Goal: Information Seeking & Learning: Learn about a topic

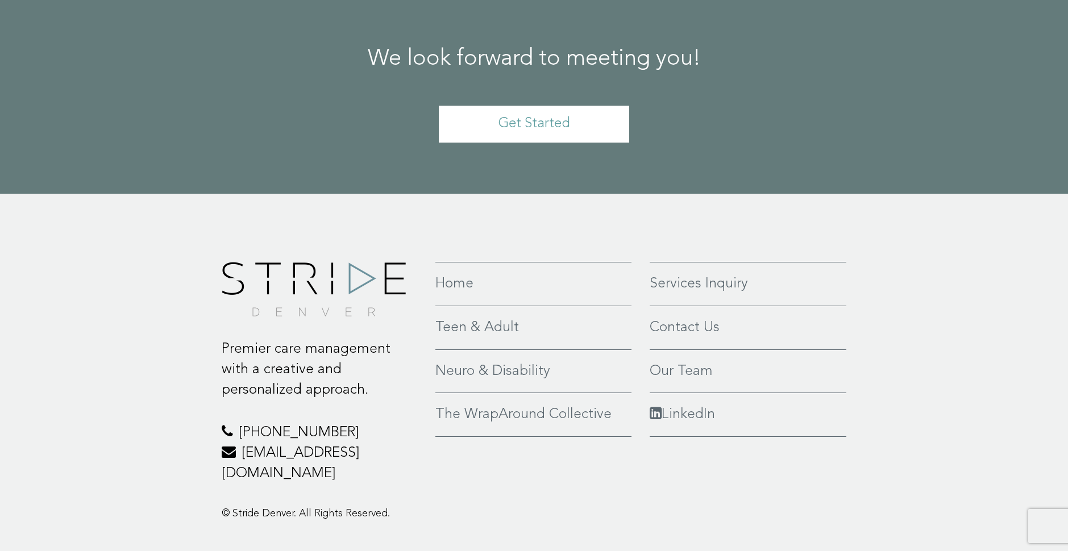
scroll to position [2696, 0]
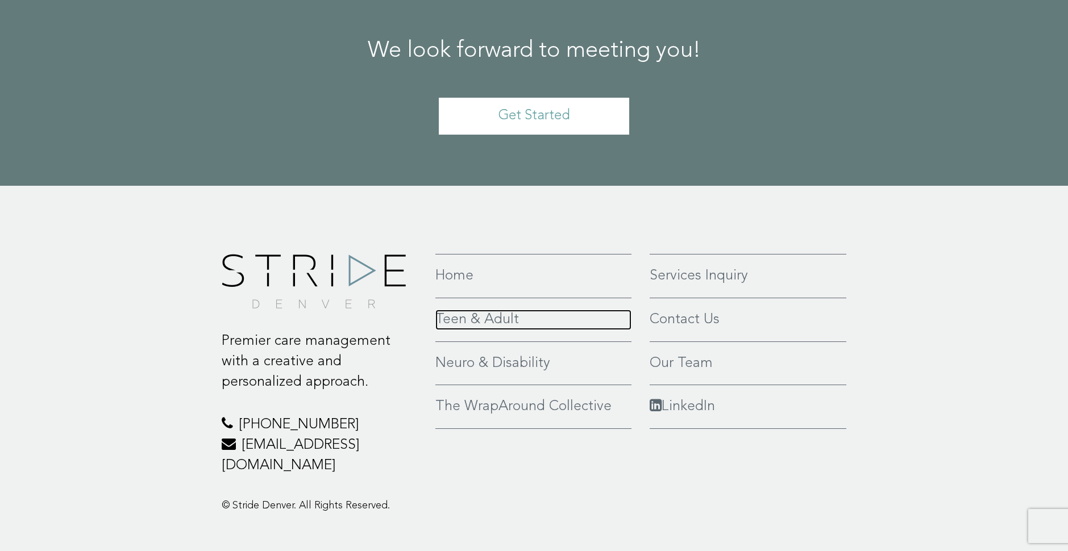
click at [494, 310] on link "Teen & Adult" at bounding box center [533, 320] width 196 height 20
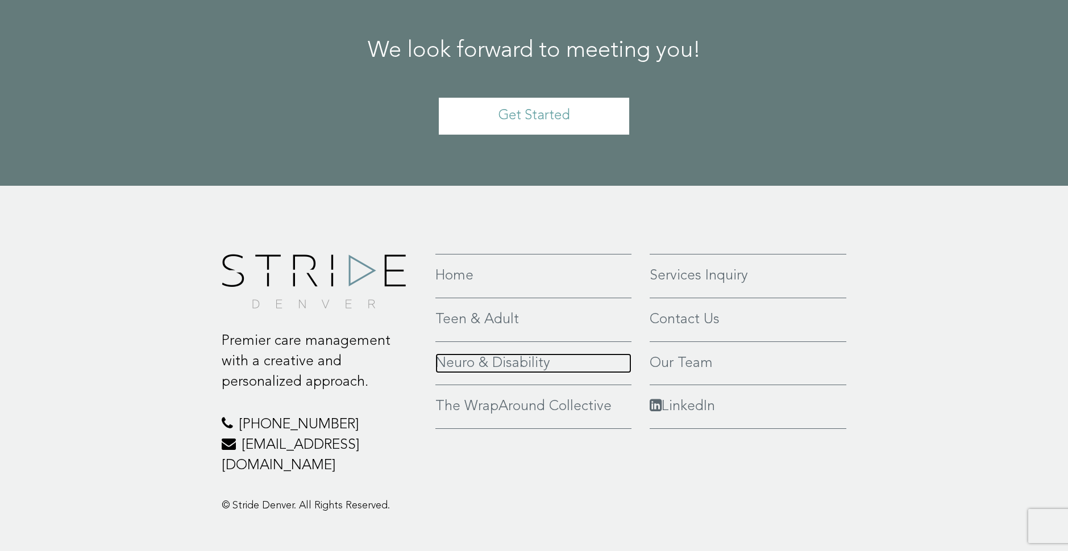
click at [481, 353] on link "Neuro & Disability" at bounding box center [533, 363] width 196 height 20
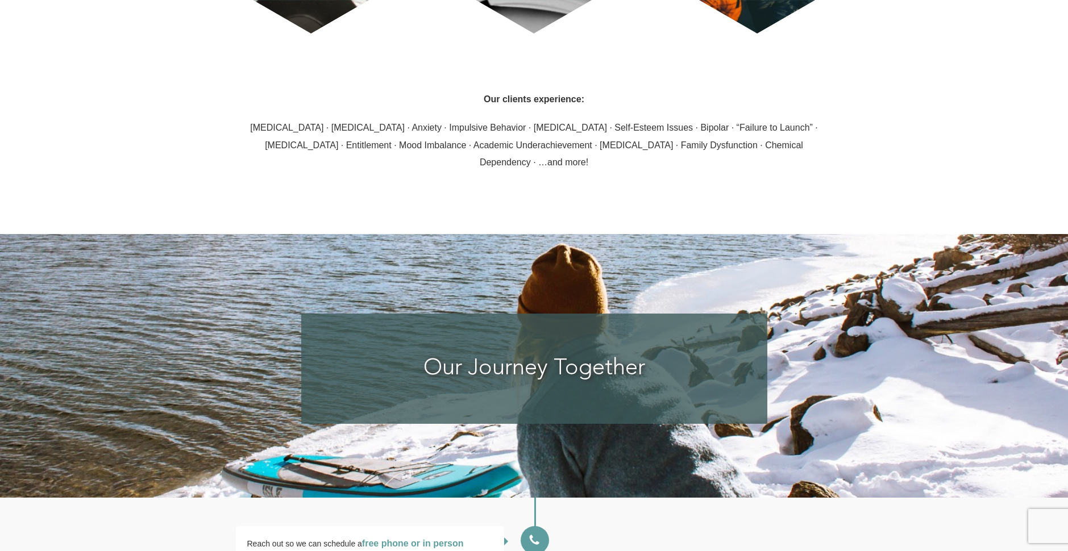
scroll to position [1346, 0]
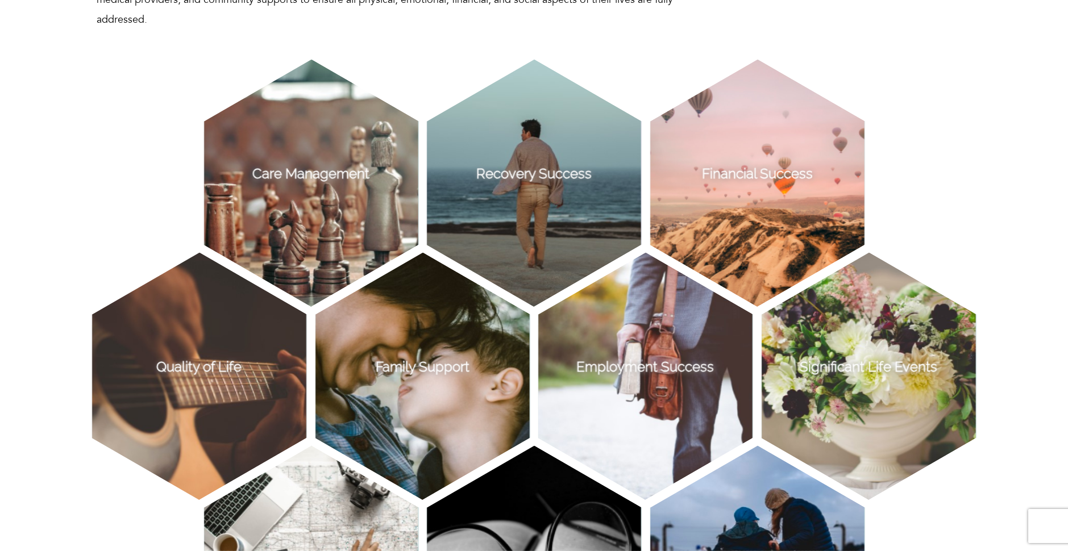
scroll to position [677, 0]
